Goal: Communication & Community: Participate in discussion

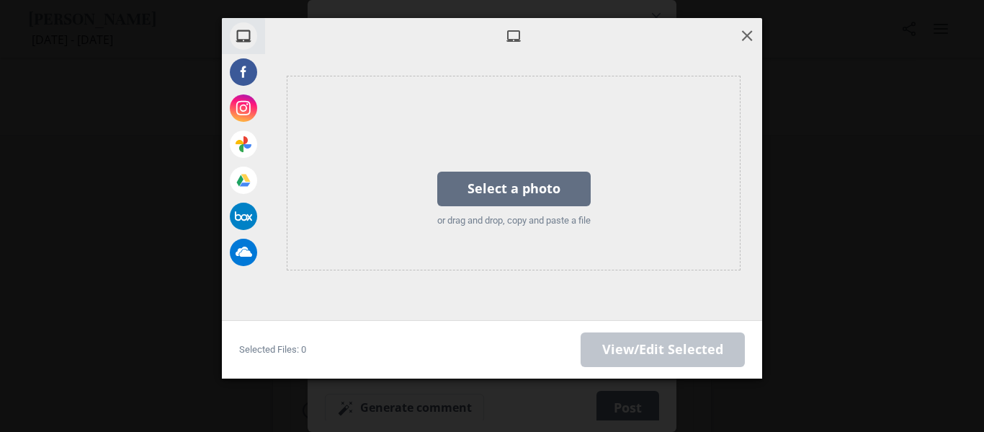
click at [742, 32] on span at bounding box center [747, 35] width 16 height 16
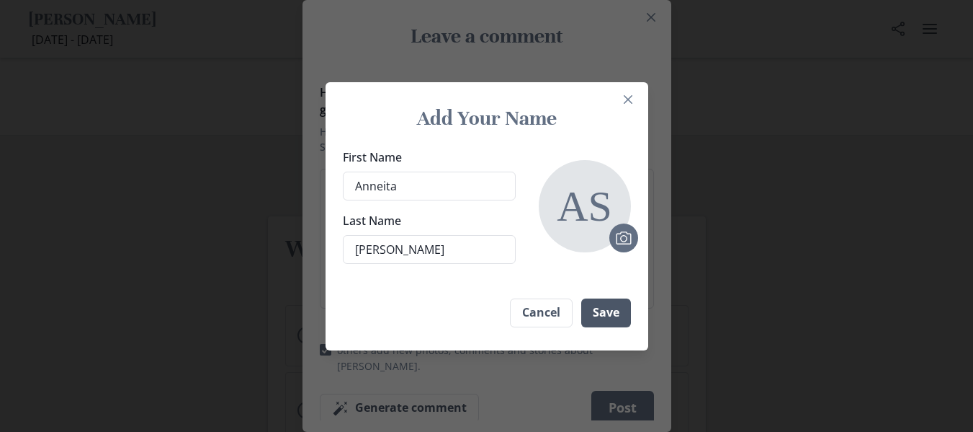
click at [609, 313] on button "Save" at bounding box center [606, 312] width 50 height 29
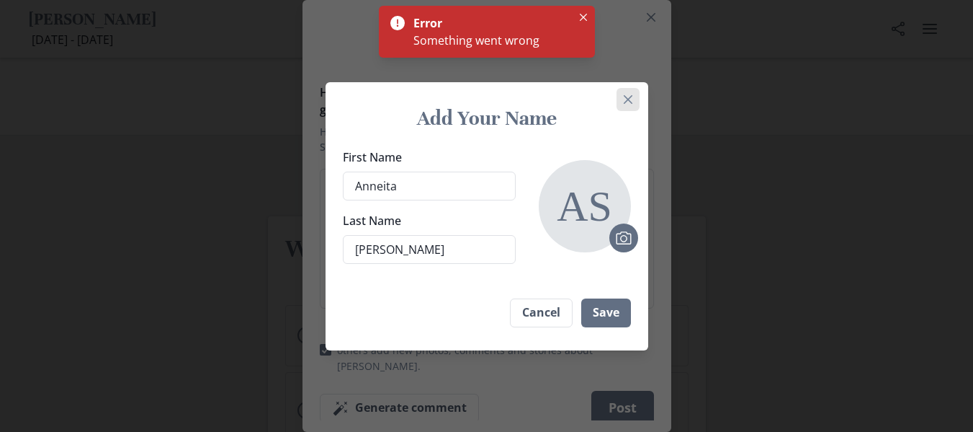
click at [640, 102] on button "Close" at bounding box center [628, 99] width 23 height 23
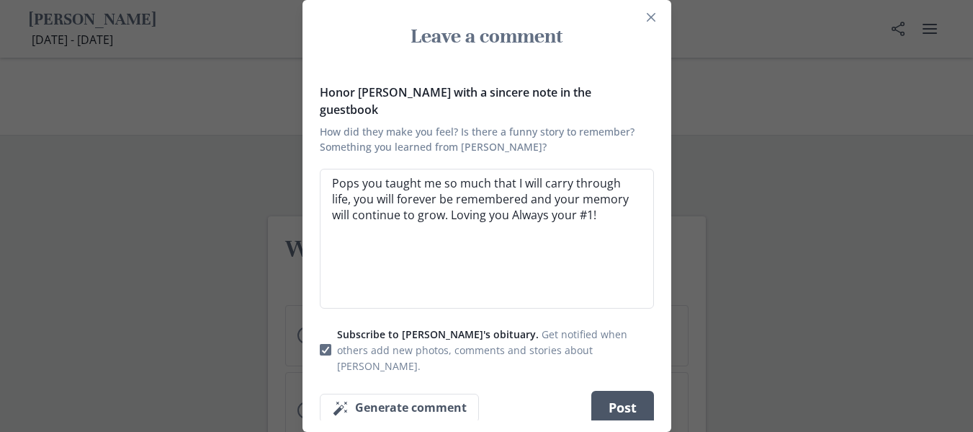
click at [633, 390] on button "Post" at bounding box center [622, 407] width 63 height 35
type textarea "x"
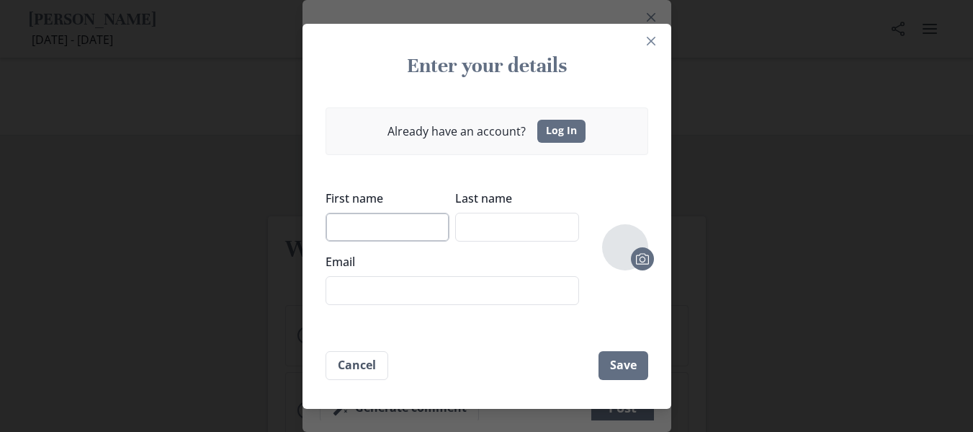
click at [444, 236] on input "First name" at bounding box center [388, 227] width 124 height 29
type input "ANNEITA"
type input "[PERSON_NAME]"
type input "[EMAIL_ADDRESS][DOMAIN_NAME]"
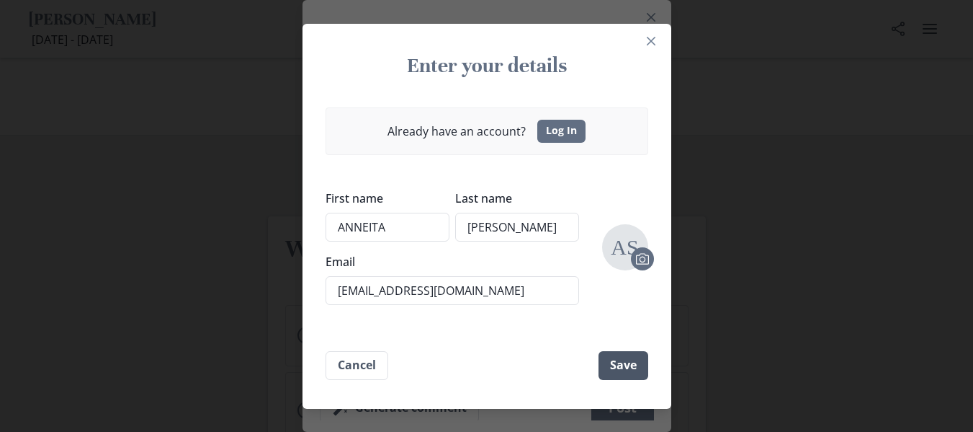
click at [642, 369] on button "Save" at bounding box center [624, 365] width 50 height 29
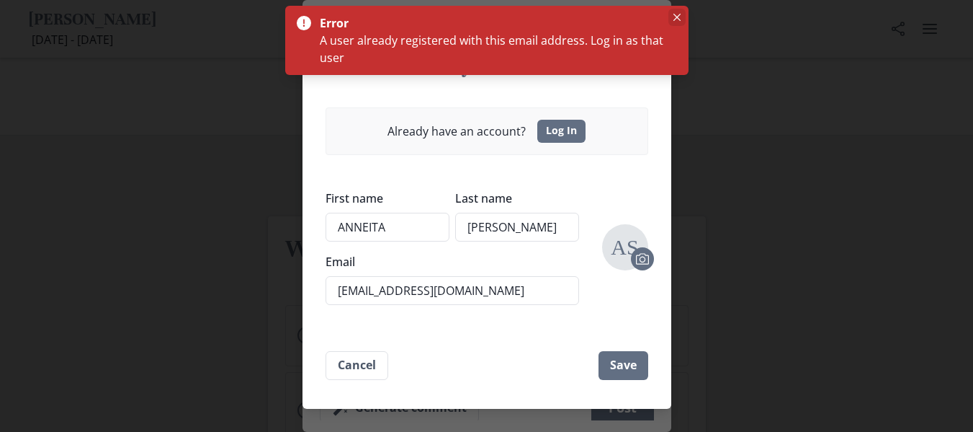
click at [672, 17] on button "Close" at bounding box center [677, 17] width 17 height 17
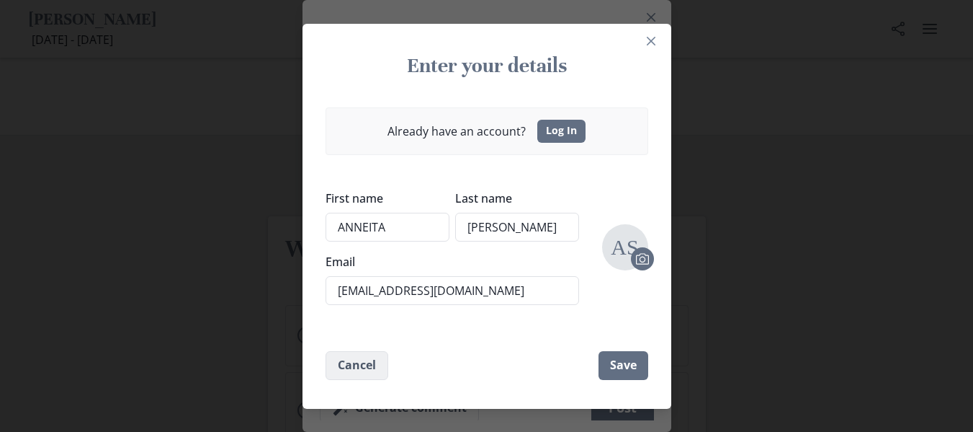
click at [367, 357] on button "Cancel" at bounding box center [357, 365] width 63 height 29
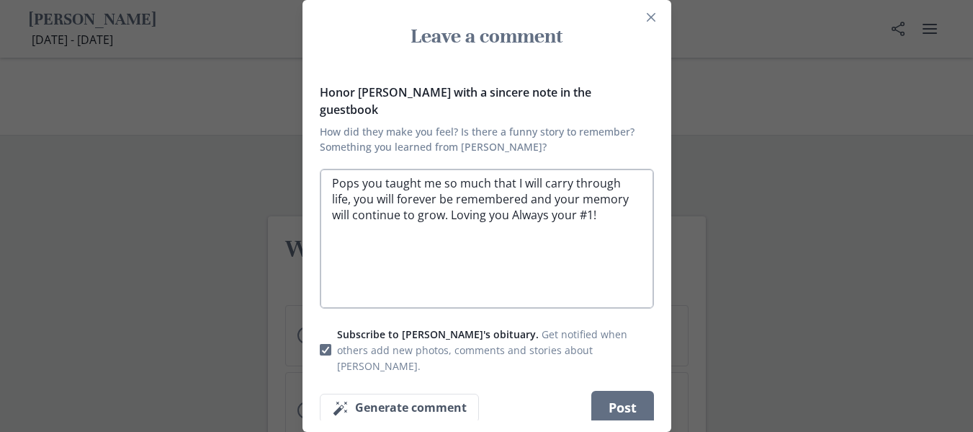
drag, startPoint x: 326, startPoint y: 171, endPoint x: 587, endPoint y: 220, distance: 265.3
click at [587, 220] on textarea "Pops you taught me so much that I will carry through life, you will forever be …" at bounding box center [487, 239] width 334 height 140
click at [651, 26] on button "Close" at bounding box center [651, 17] width 23 height 23
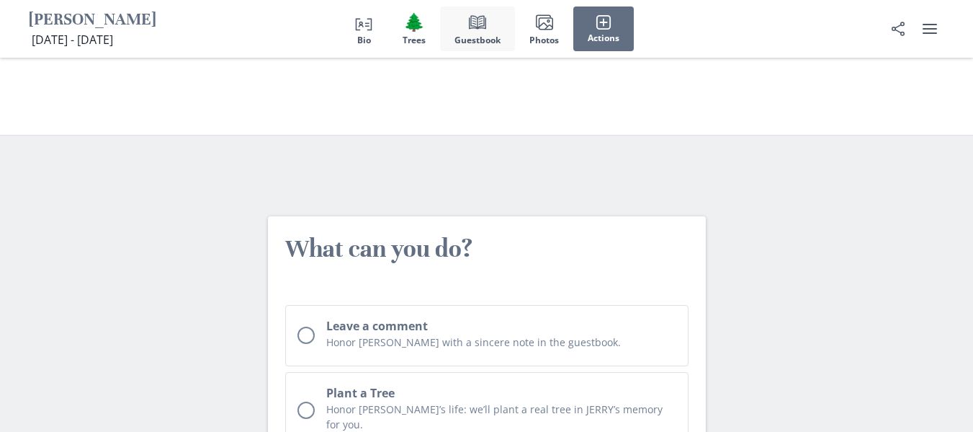
click at [478, 37] on span "Guestbook" at bounding box center [478, 40] width 46 height 10
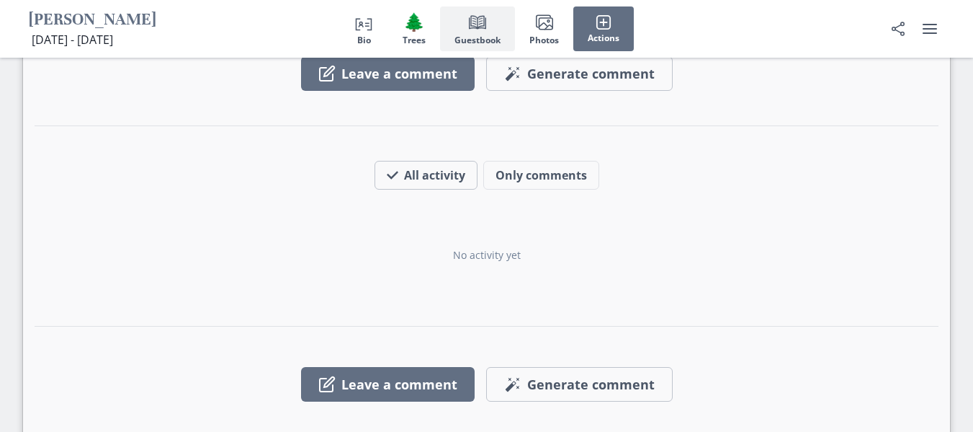
scroll to position [1411, 0]
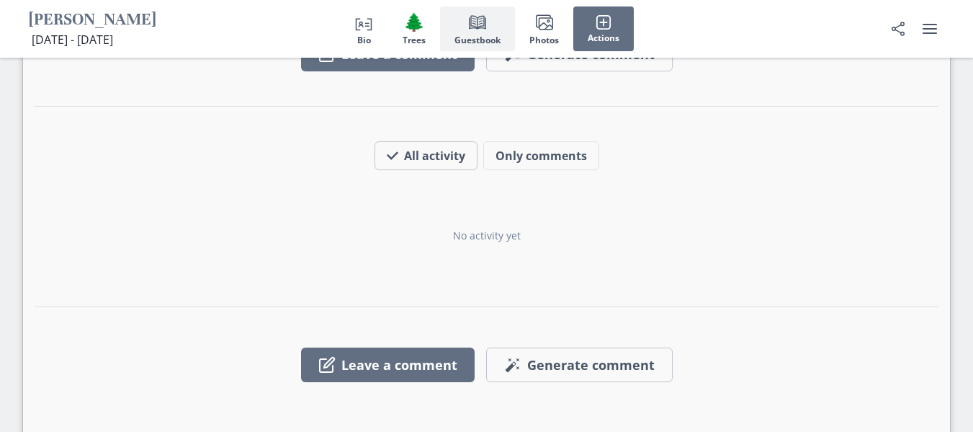
click at [450, 296] on div "[PERSON_NAME]'s Guestbook All condolences, notes and wishes in this book of mem…" at bounding box center [486, 141] width 927 height 641
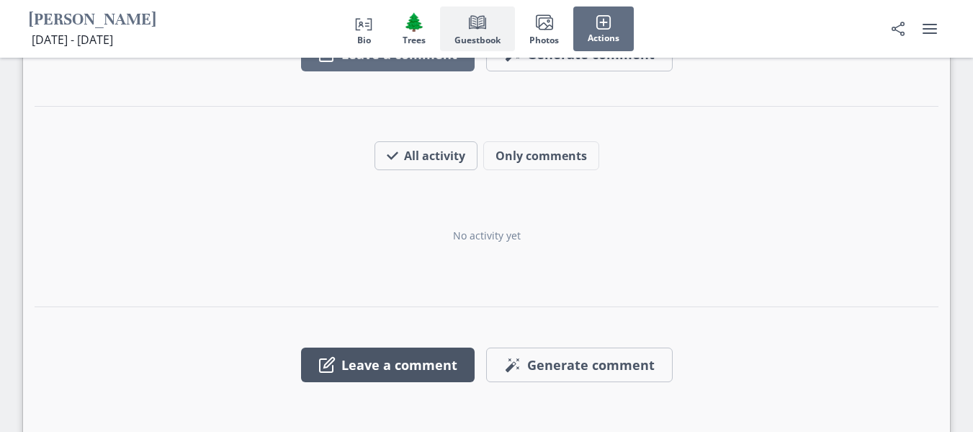
click at [454, 347] on button "Leave a comment" at bounding box center [388, 364] width 174 height 35
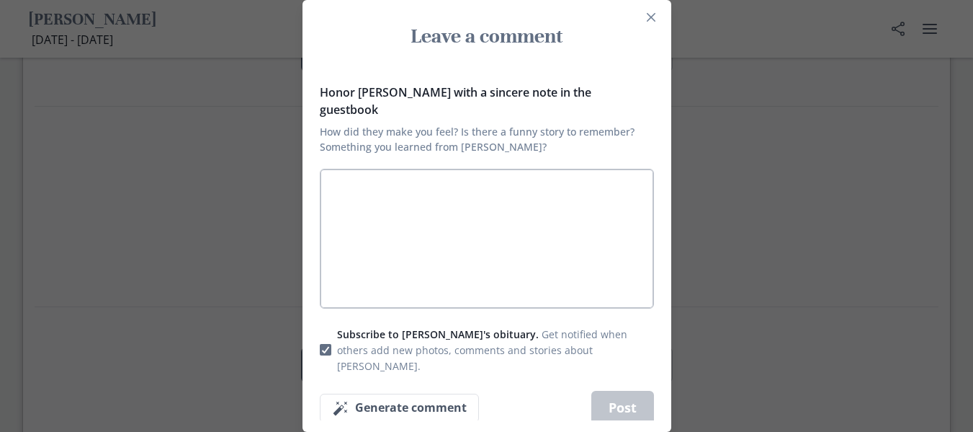
type textarea "x"
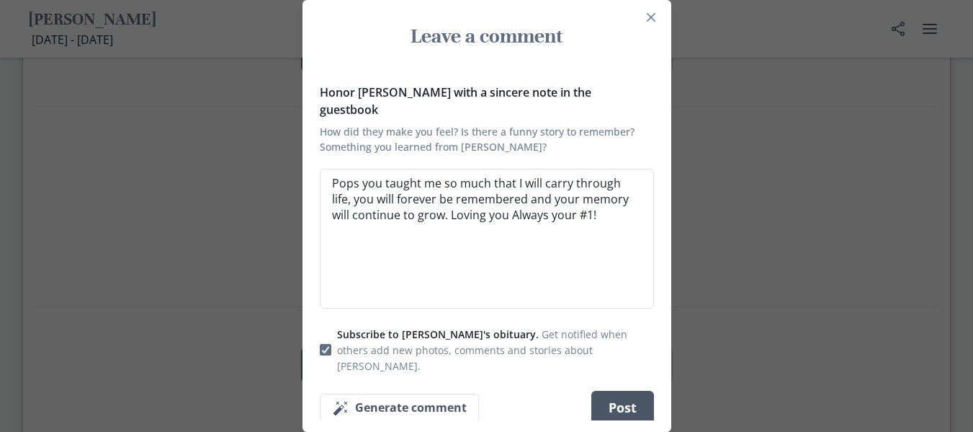
type textarea "Pops you taught me so much that I will carry through life, you will forever be …"
click at [651, 395] on button "Post" at bounding box center [622, 407] width 63 height 35
type textarea "x"
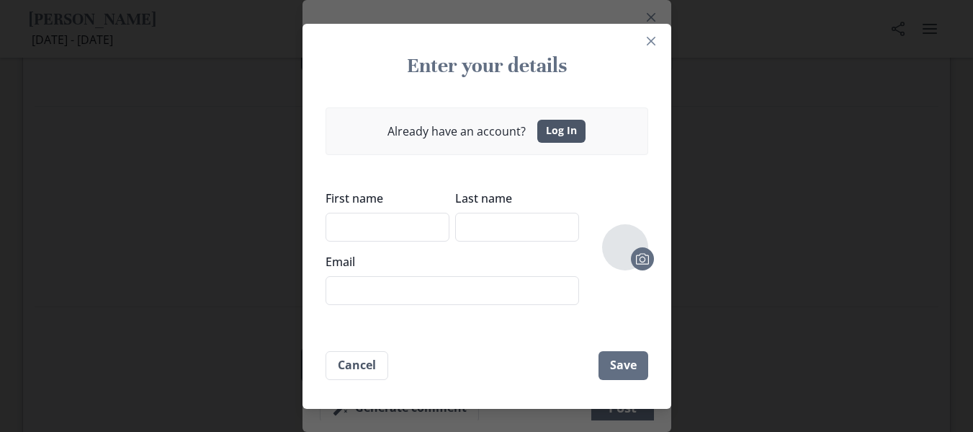
click at [563, 137] on link "Log In" at bounding box center [561, 131] width 48 height 23
